Goal: Information Seeking & Learning: Check status

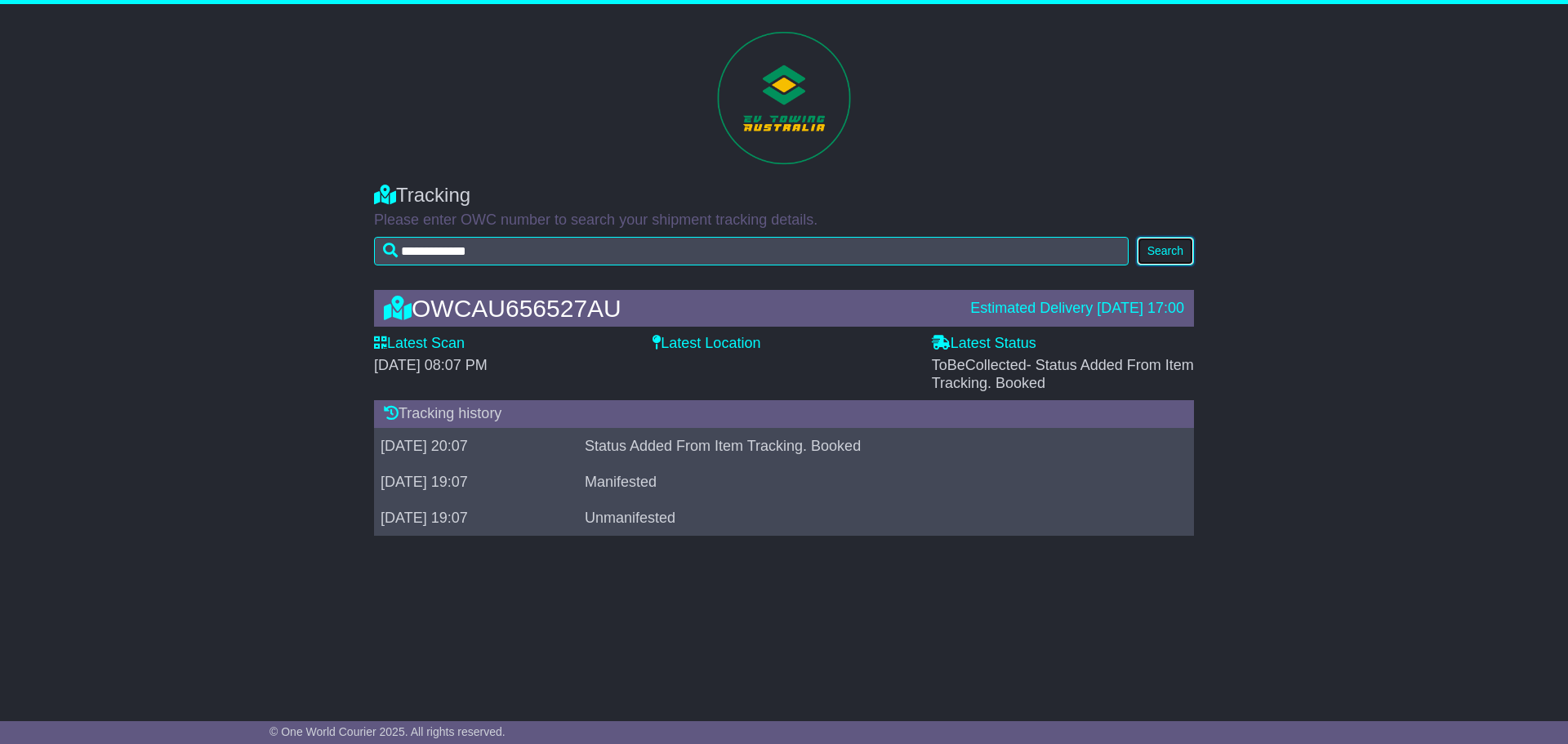
click at [1172, 250] on button "Search" at bounding box center [1166, 251] width 57 height 29
click at [398, 417] on div "Tracking history" at bounding box center [784, 414] width 820 height 28
